Goal: Transaction & Acquisition: Purchase product/service

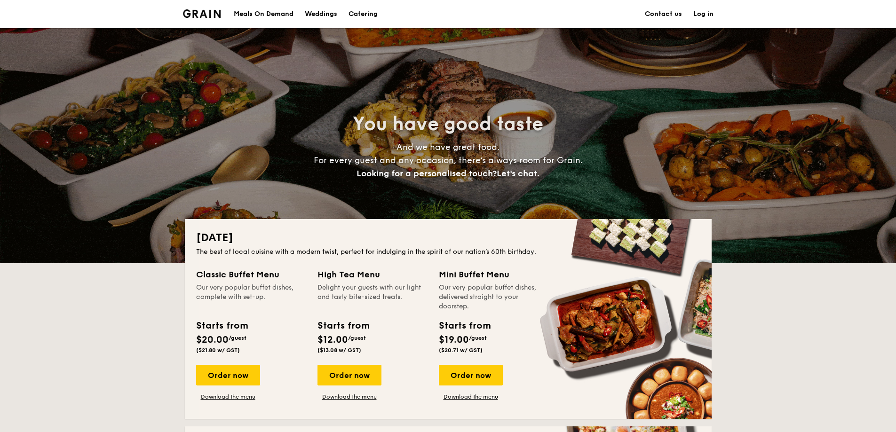
click at [279, 16] on div "Meals On Demand" at bounding box center [264, 14] width 60 height 28
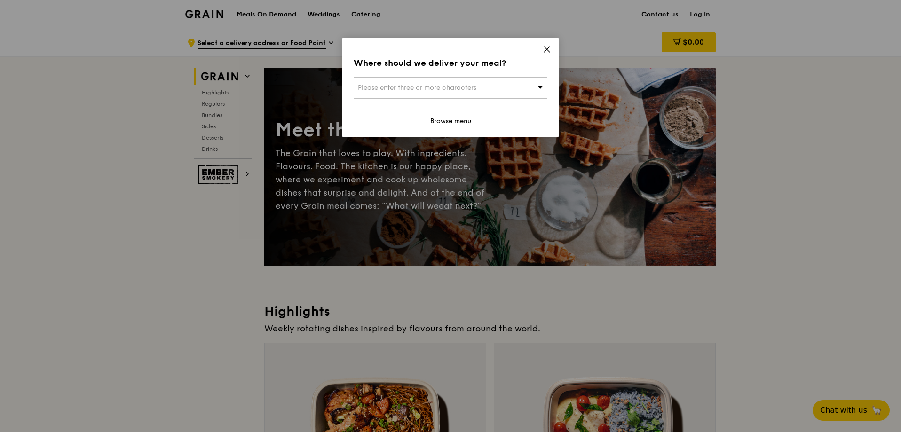
click at [467, 93] on div "Please enter three or more characters" at bounding box center [451, 88] width 194 height 22
click at [432, 87] on input "search" at bounding box center [450, 88] width 193 height 21
type input "610163"
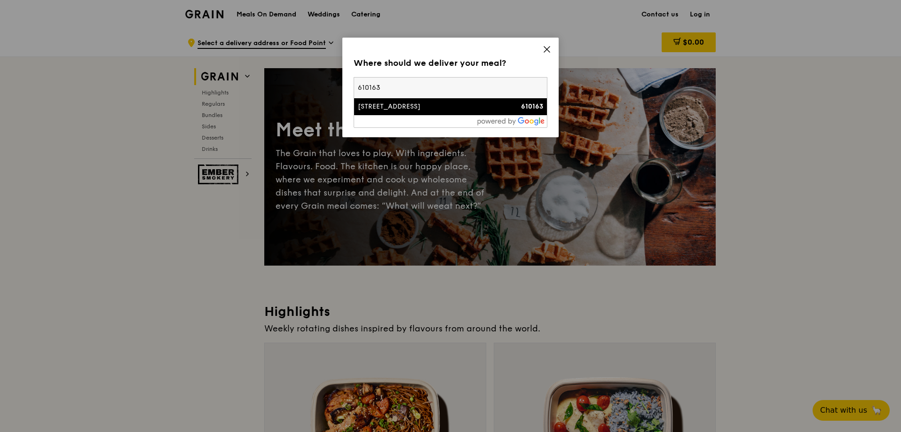
click at [412, 109] on div "[STREET_ADDRESS]" at bounding box center [427, 106] width 139 height 9
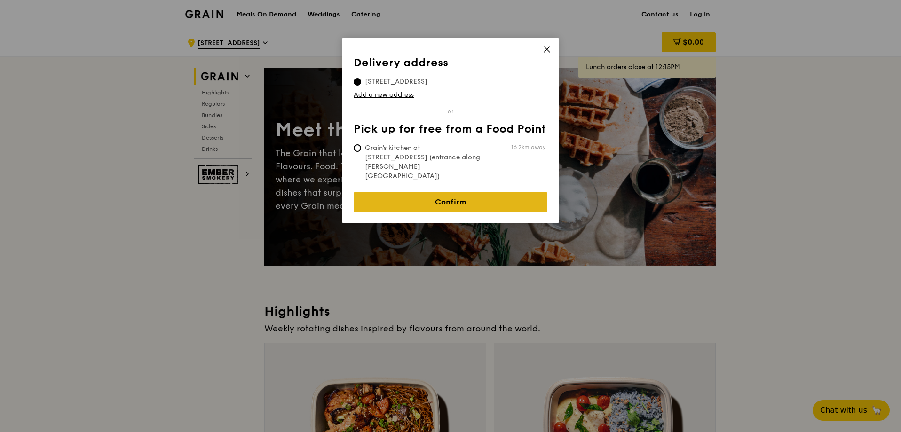
click at [487, 192] on link "Confirm" at bounding box center [451, 202] width 194 height 20
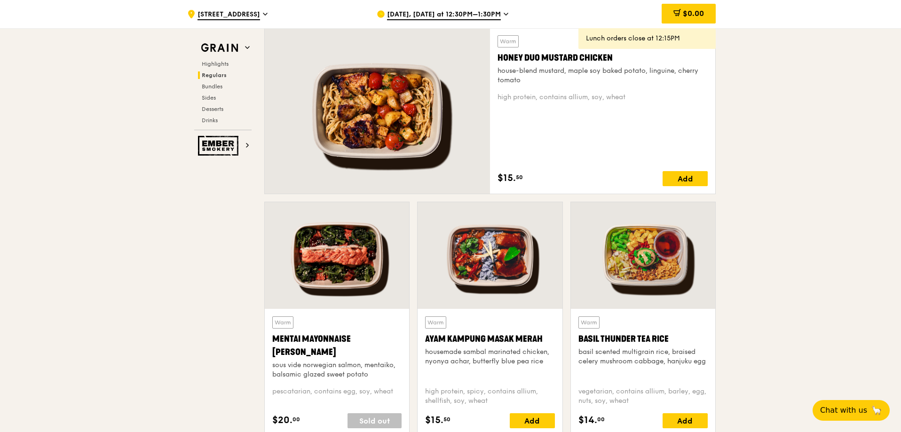
scroll to position [706, 0]
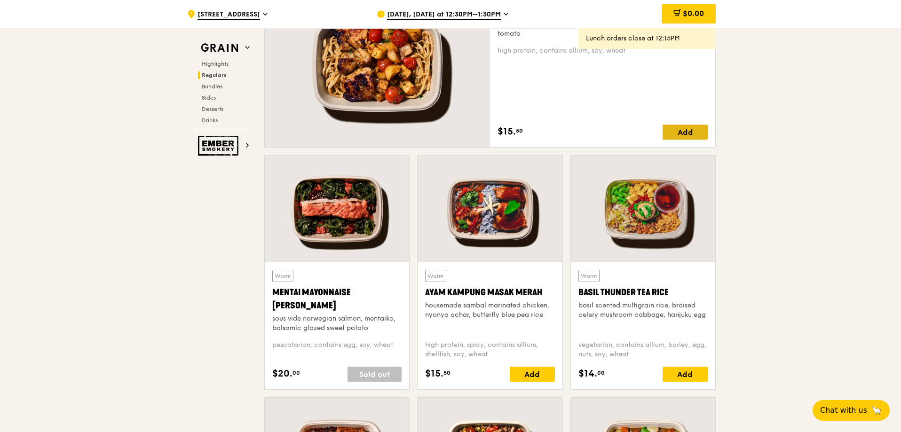
click at [689, 136] on div "Add" at bounding box center [685, 132] width 45 height 15
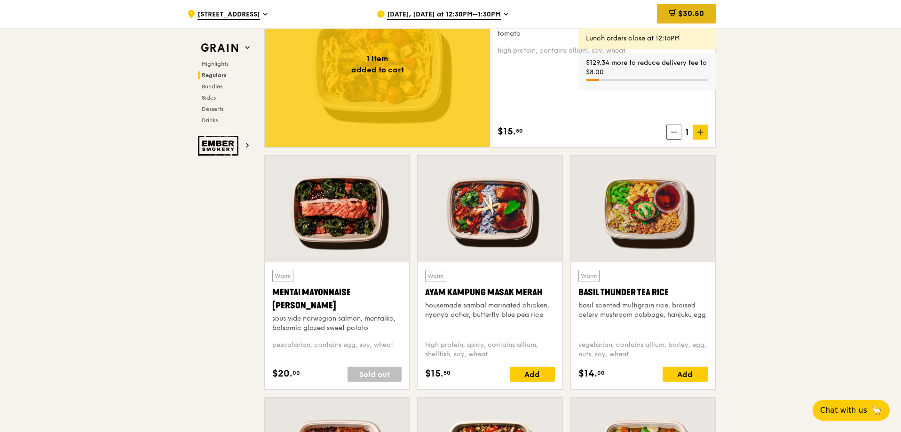
click at [682, 10] on span "$30.50" at bounding box center [691, 13] width 26 height 9
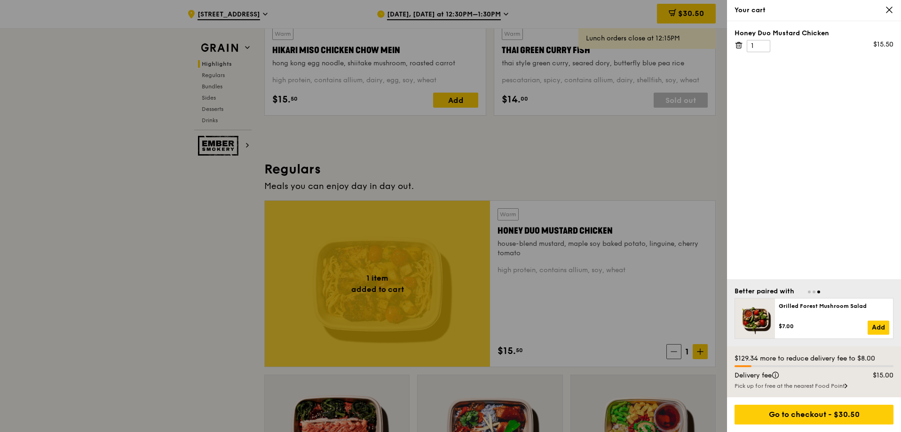
scroll to position [470, 0]
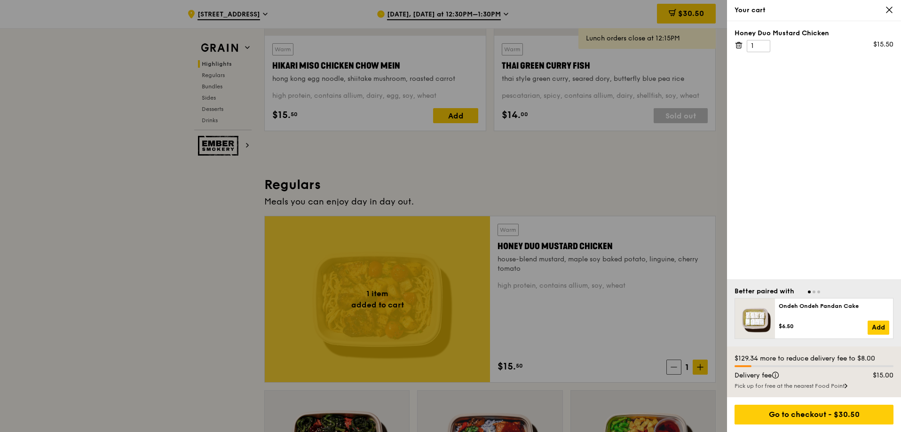
click at [889, 8] on icon at bounding box center [889, 10] width 8 height 8
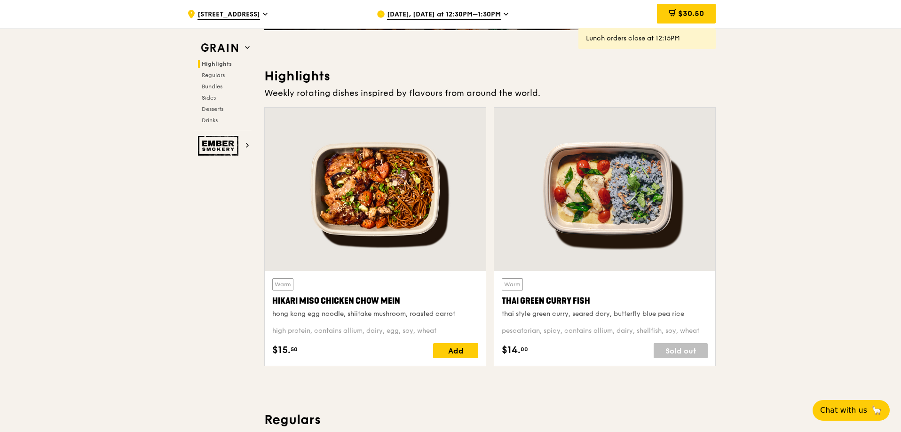
scroll to position [0, 0]
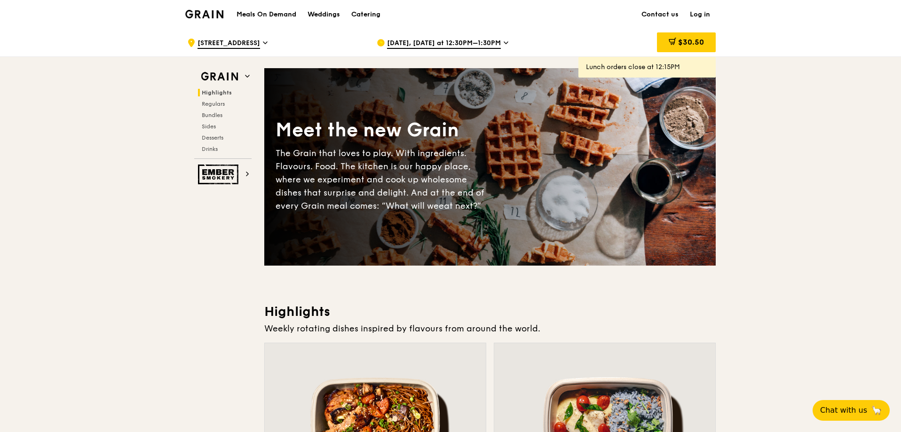
click at [257, 13] on h1 "Meals On Demand" at bounding box center [267, 14] width 60 height 9
click at [214, 117] on span "Bundles" at bounding box center [213, 115] width 22 height 7
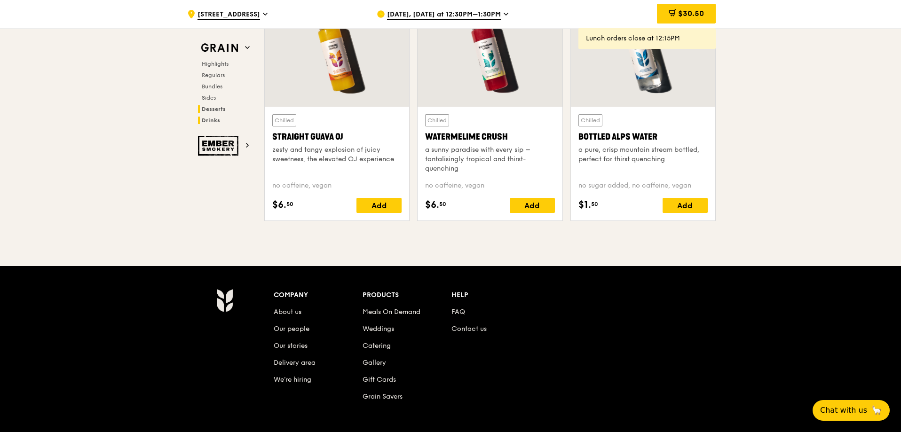
scroll to position [3840, 0]
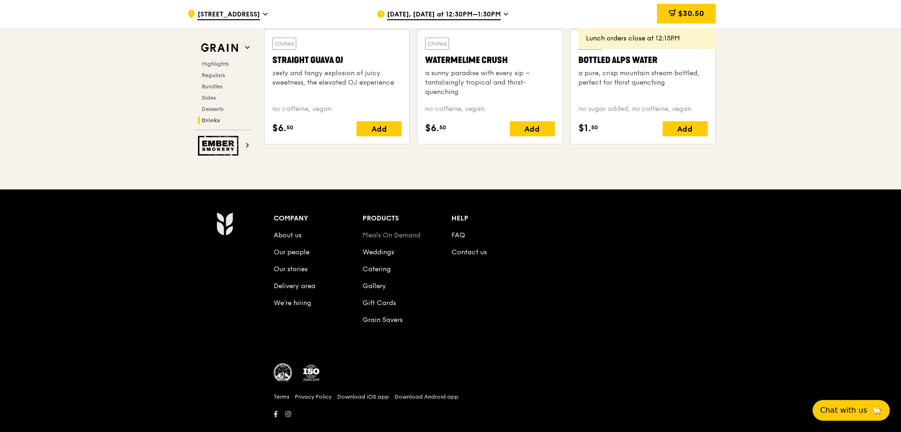
click at [398, 234] on link "Meals On Demand" at bounding box center [392, 235] width 58 height 8
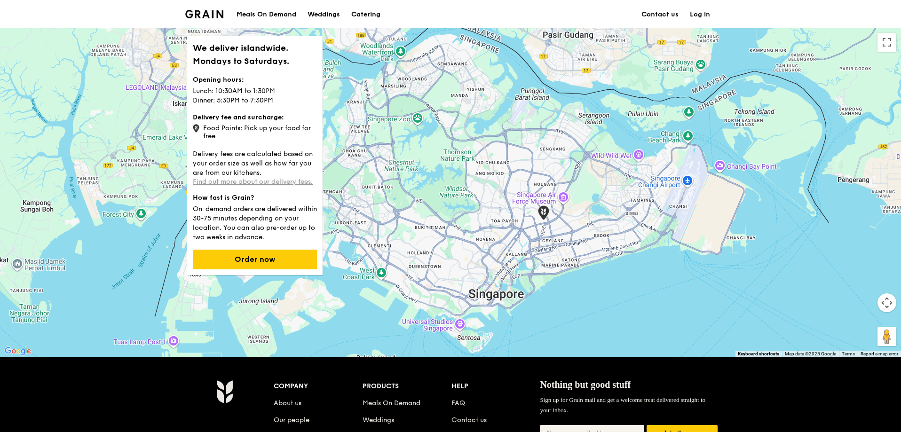
click at [282, 178] on link "Find out more about our delivery fees." at bounding box center [253, 182] width 120 height 8
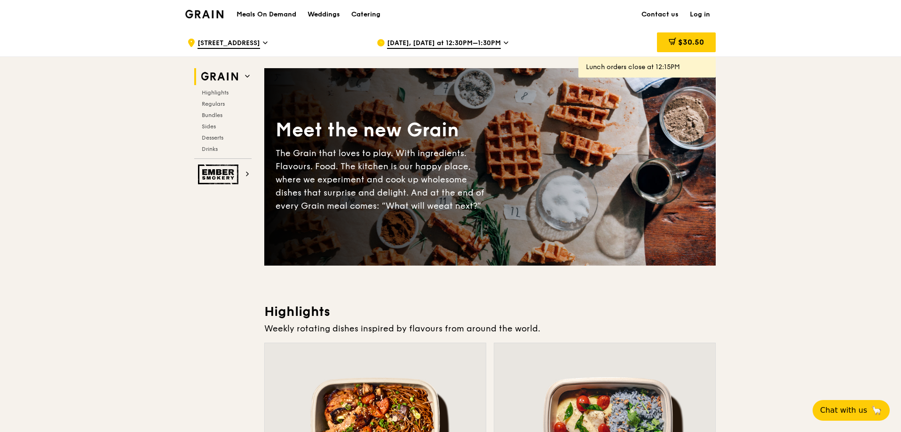
click at [504, 44] on icon at bounding box center [506, 43] width 4 height 2
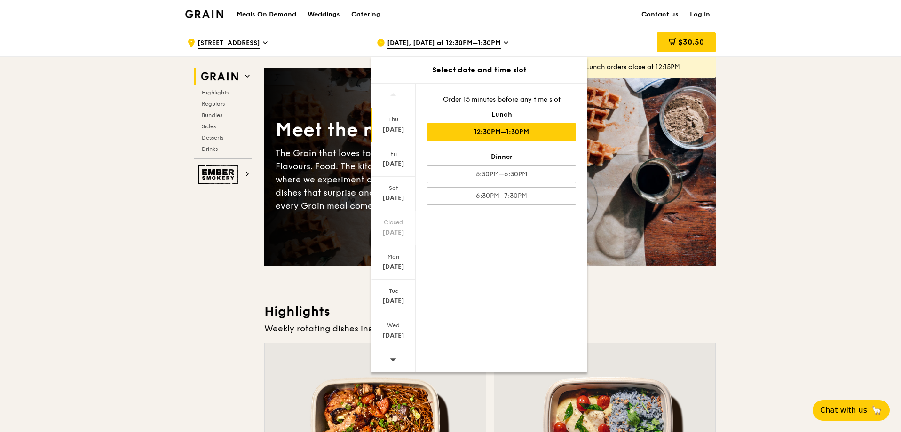
click at [504, 41] on icon at bounding box center [506, 43] width 5 height 8
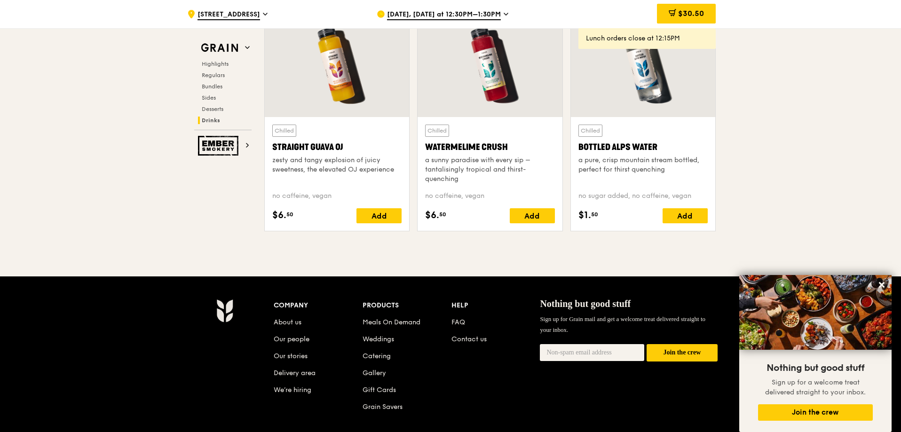
scroll to position [3811, 0]
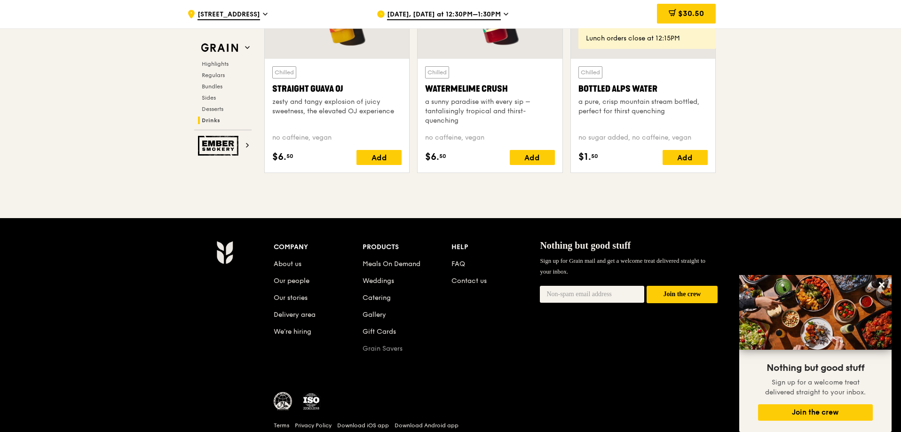
click at [382, 347] on link "Grain Savers" at bounding box center [383, 349] width 40 height 8
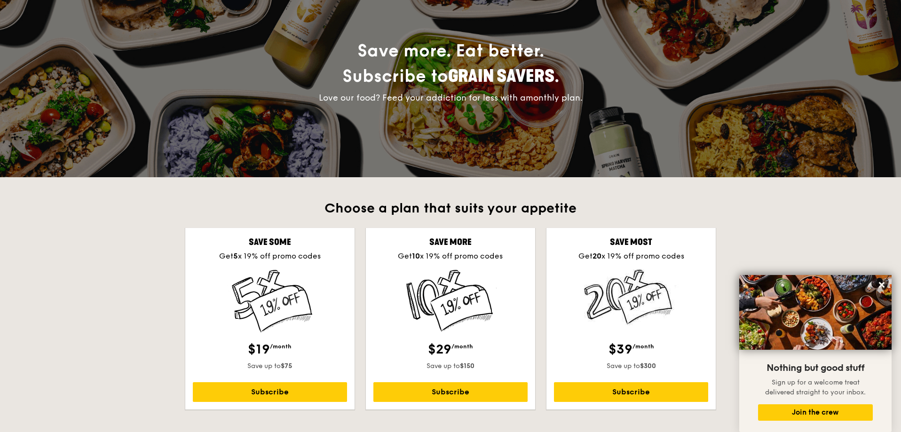
scroll to position [188, 0]
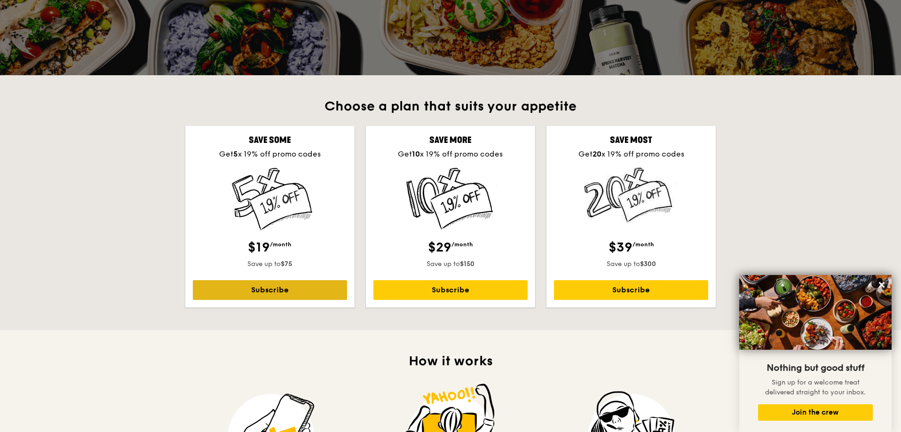
click at [253, 289] on link "Subscribe" at bounding box center [270, 290] width 154 height 20
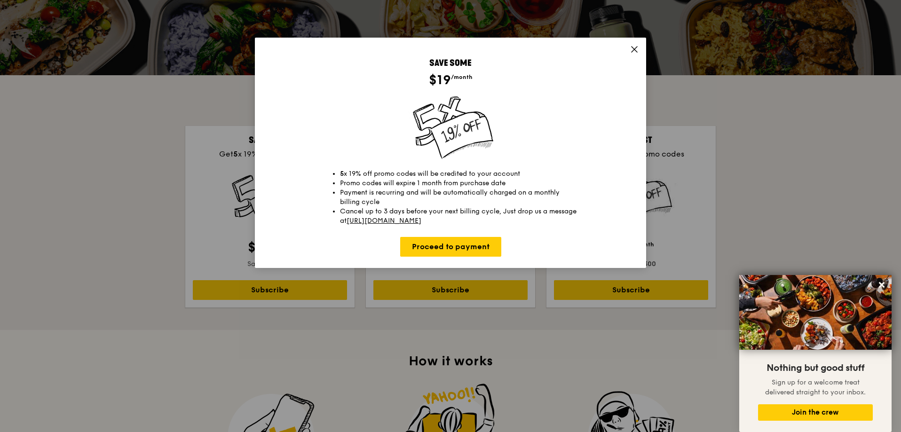
click at [636, 49] on icon at bounding box center [634, 49] width 8 height 8
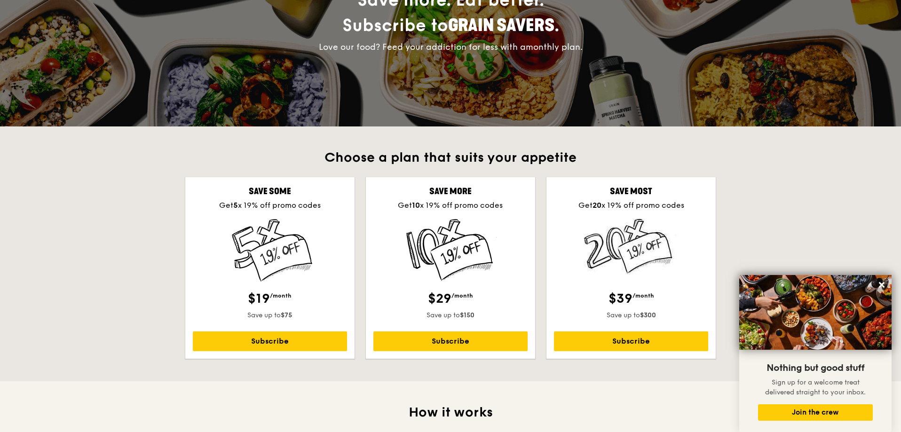
scroll to position [141, 0]
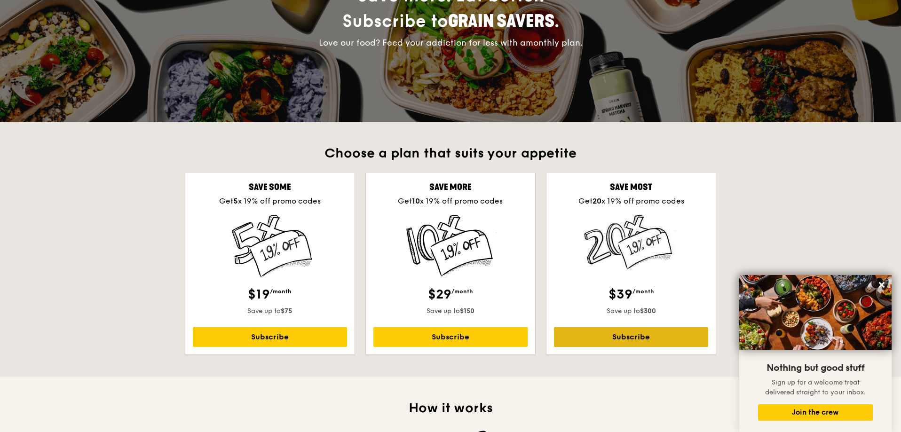
click at [604, 340] on link "Subscribe" at bounding box center [631, 337] width 154 height 20
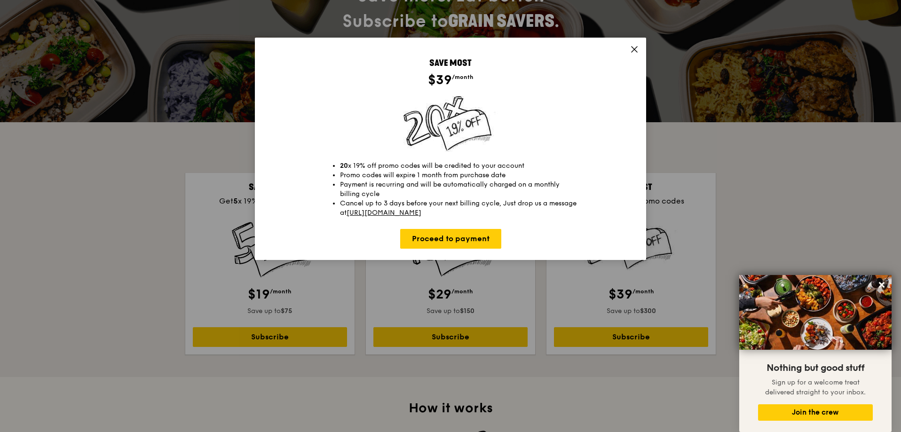
click at [634, 48] on icon at bounding box center [635, 50] width 6 height 6
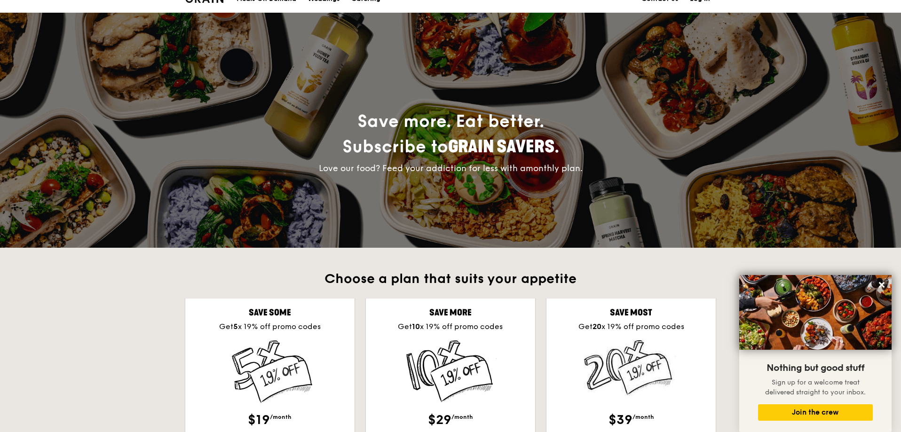
scroll to position [0, 0]
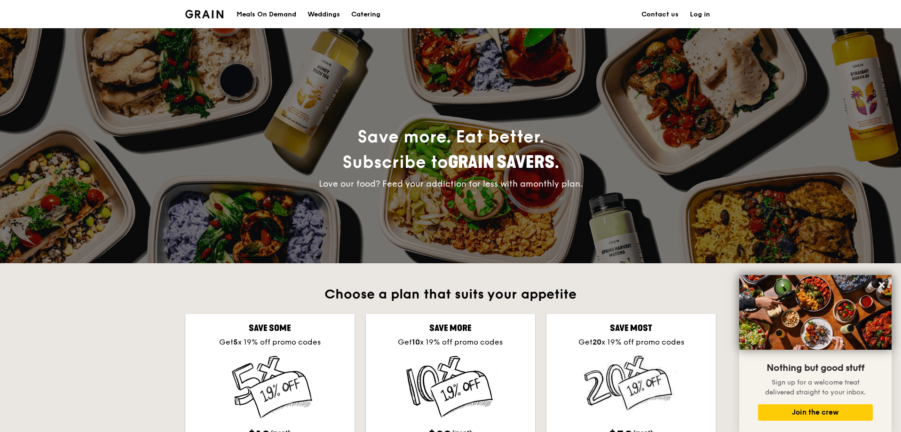
drag, startPoint x: 269, startPoint y: 13, endPoint x: 670, endPoint y: 166, distance: 429.5
click at [670, 166] on h1 "Save more. Eat better. Subscribe to Grain Savers ." at bounding box center [450, 150] width 470 height 51
click at [254, 14] on div "Meals On Demand" at bounding box center [267, 14] width 60 height 28
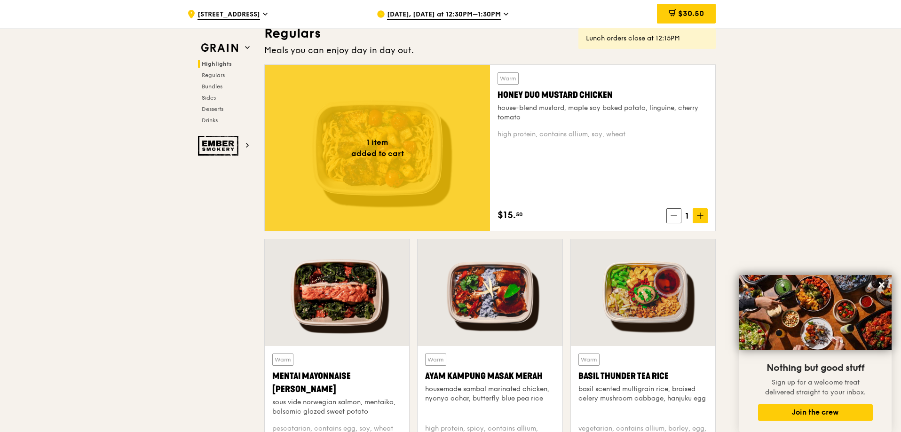
scroll to position [706, 0]
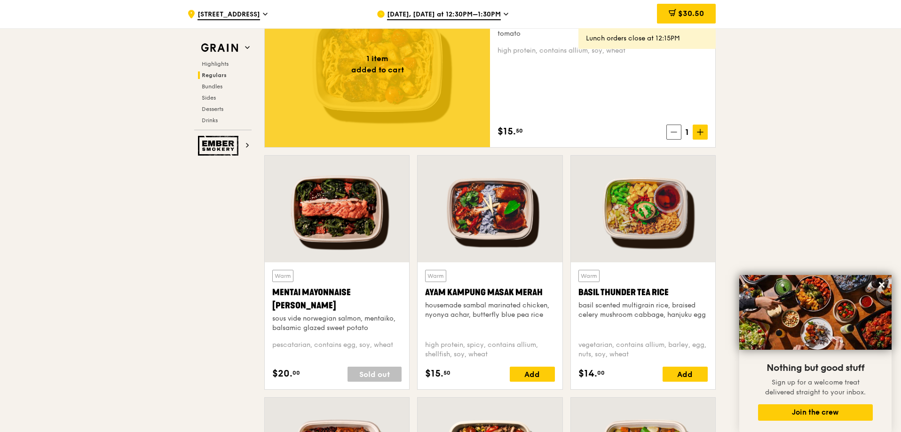
click at [478, 16] on span "[DATE], [DATE] at 12:30PM–1:30PM" at bounding box center [444, 15] width 114 height 10
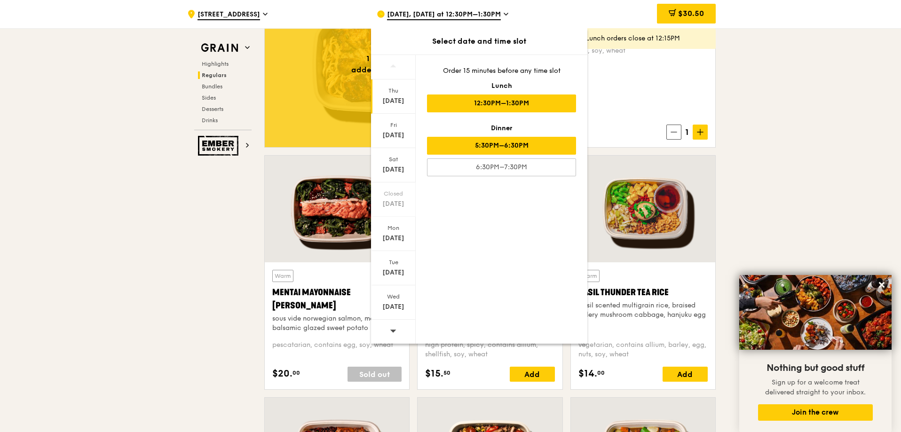
click at [524, 146] on div "5:30PM–6:30PM" at bounding box center [501, 146] width 149 height 18
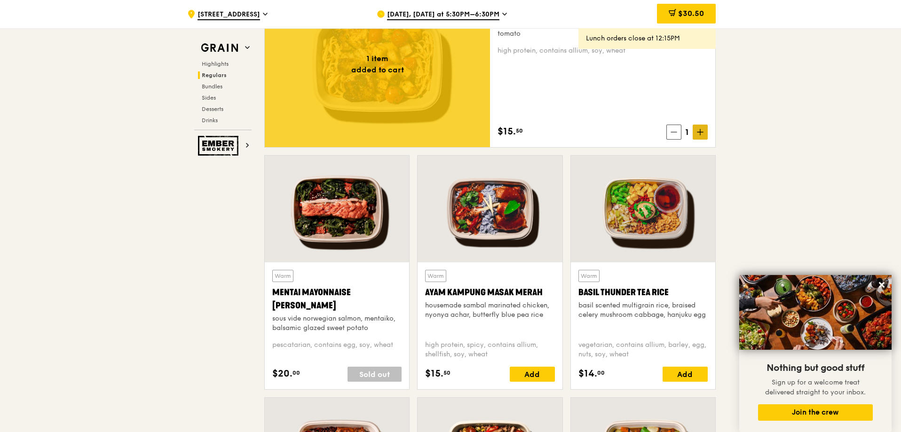
click at [701, 135] on icon at bounding box center [700, 132] width 7 height 7
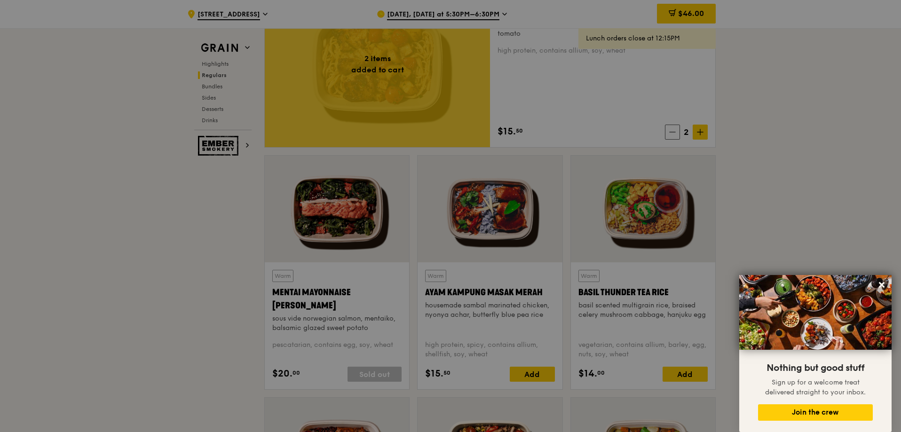
type input "2"
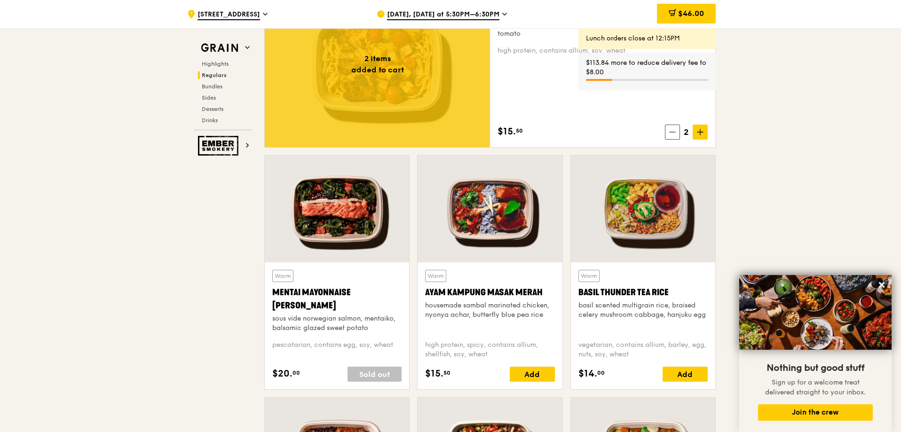
click at [672, 14] on icon at bounding box center [673, 12] width 6 height 3
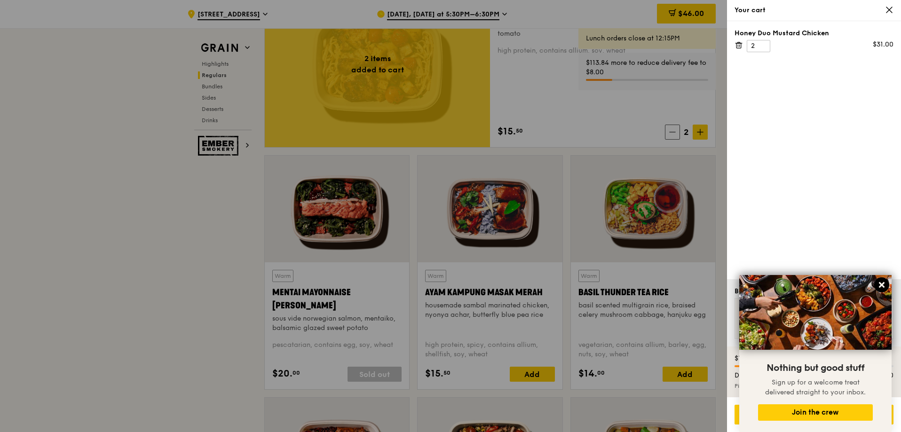
click at [882, 284] on icon at bounding box center [882, 285] width 8 height 8
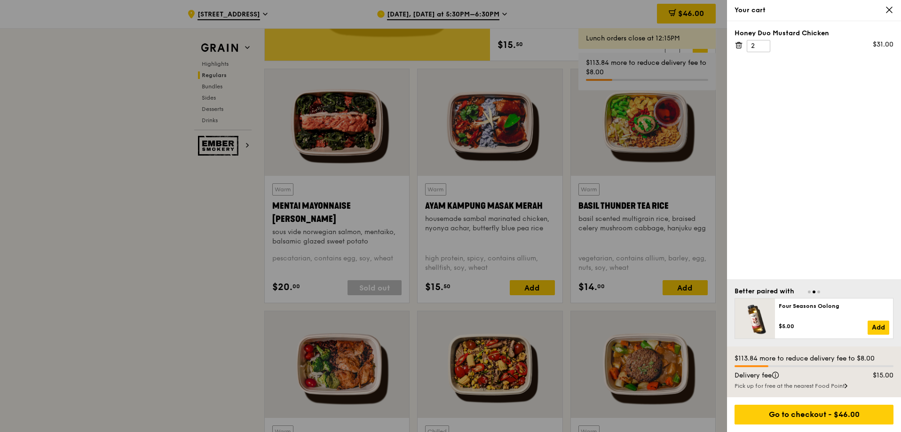
scroll to position [800, 0]
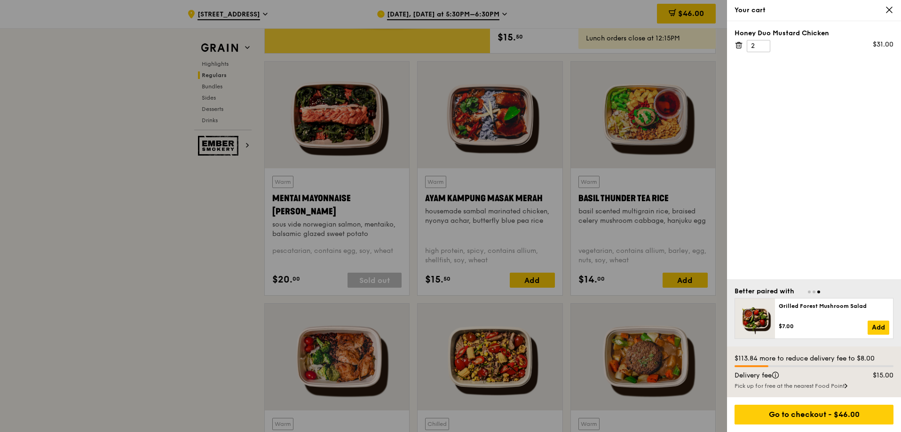
click at [774, 386] on div "Pick up for free at the nearest Food Point" at bounding box center [814, 387] width 159 height 8
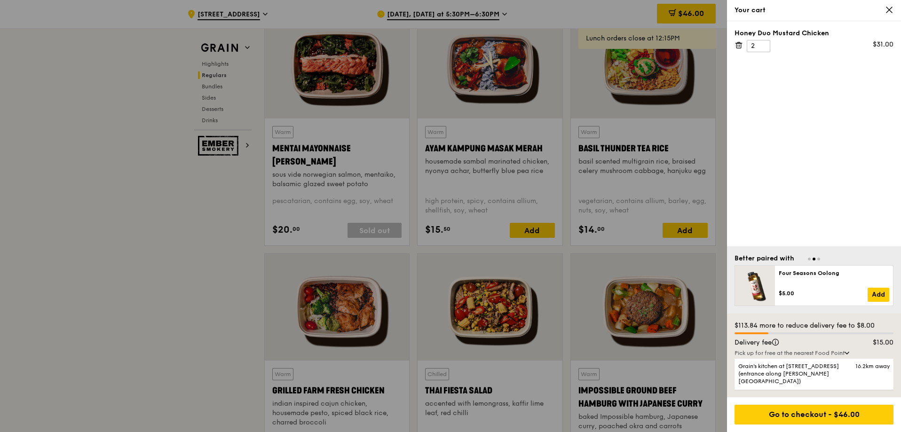
scroll to position [847, 0]
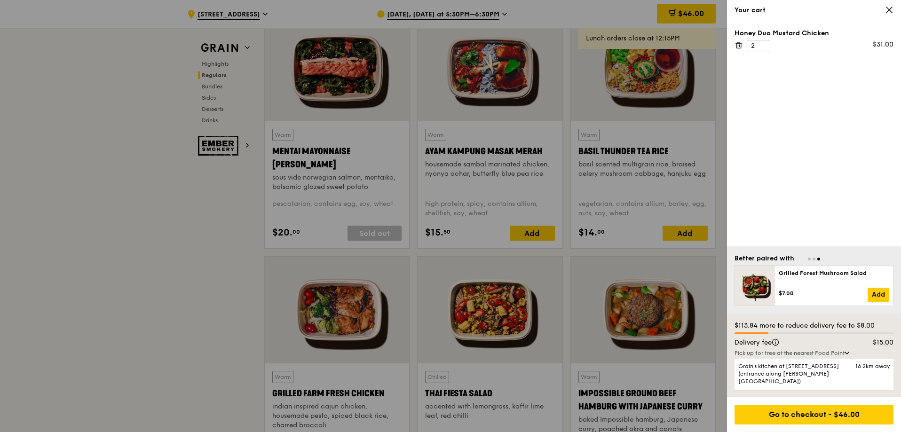
click at [846, 357] on div "Pick up for free at the nearest Food Point" at bounding box center [814, 354] width 159 height 8
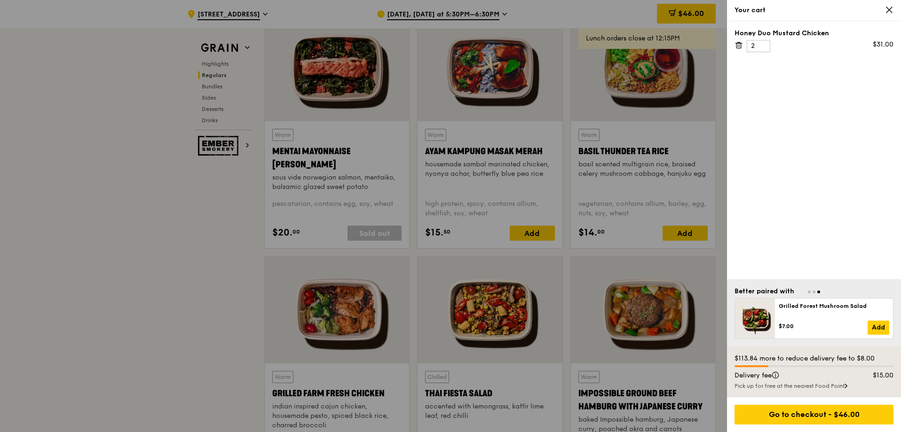
click at [842, 383] on div "Pick up for free at the nearest Food Point" at bounding box center [814, 387] width 159 height 8
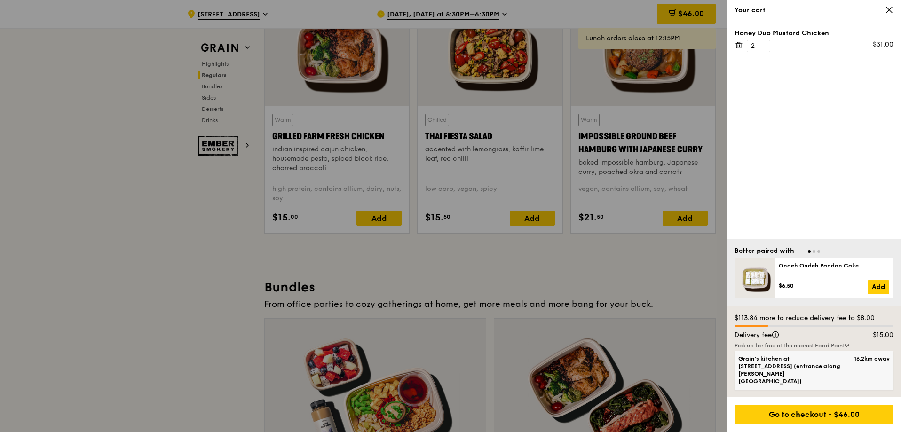
scroll to position [1035, 0]
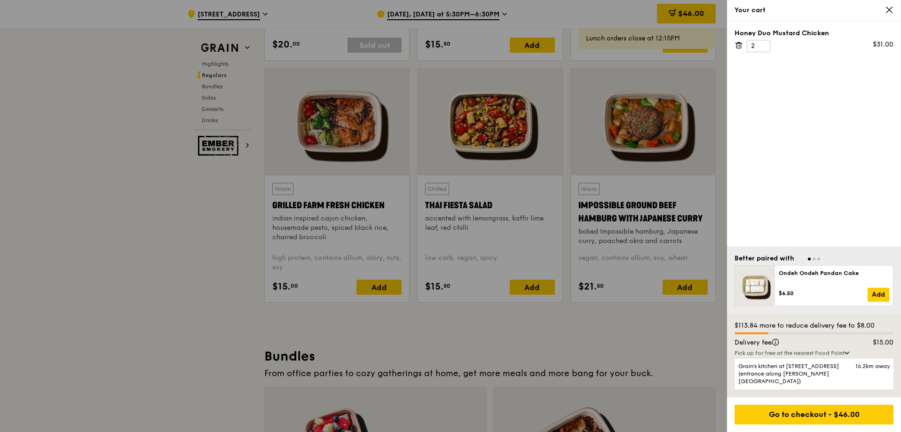
click at [840, 357] on div "Pick up for free at the nearest Food Point" at bounding box center [814, 354] width 159 height 8
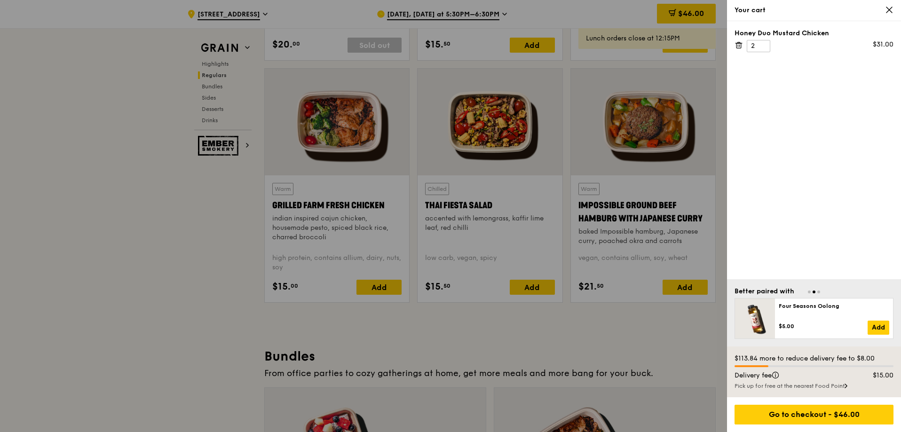
click at [887, 8] on icon at bounding box center [889, 10] width 8 height 8
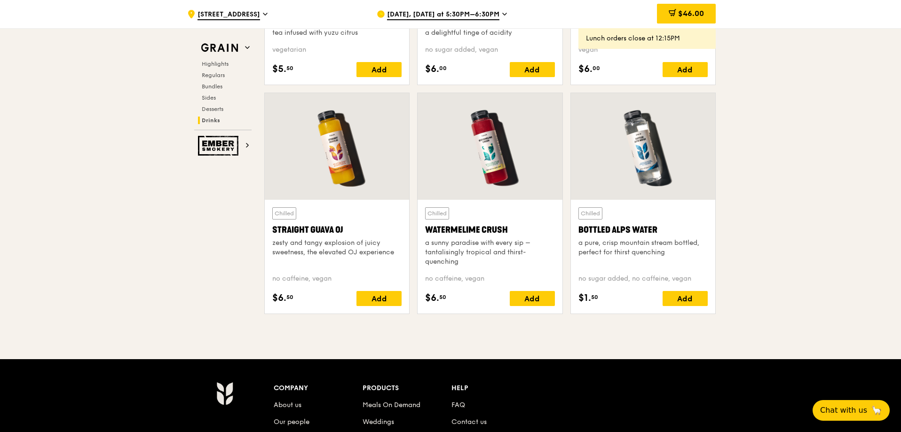
scroll to position [3858, 0]
